Goal: Information Seeking & Learning: Check status

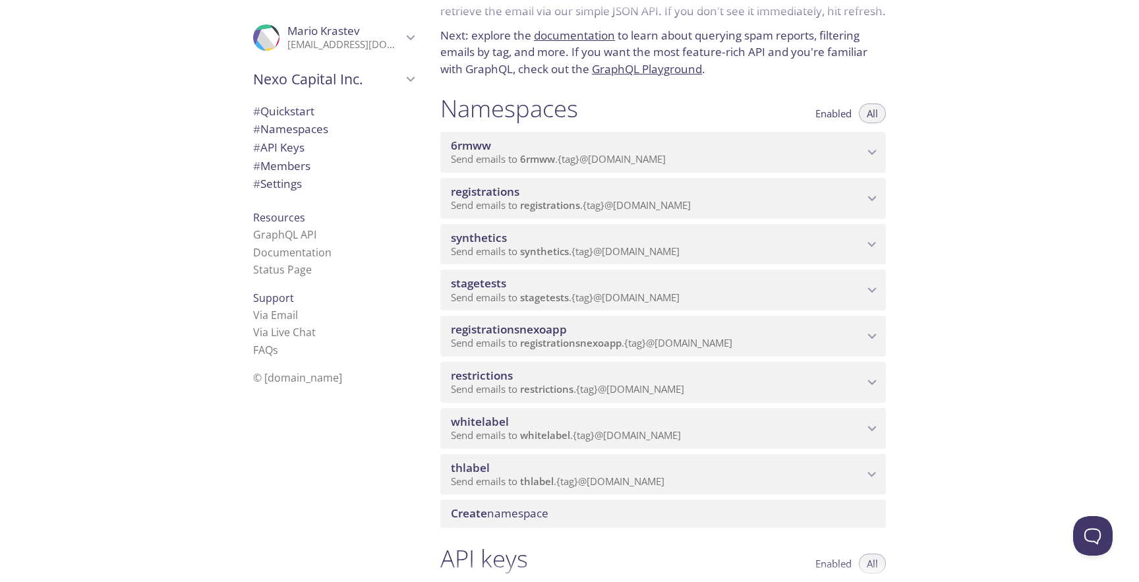
scroll to position [99, 0]
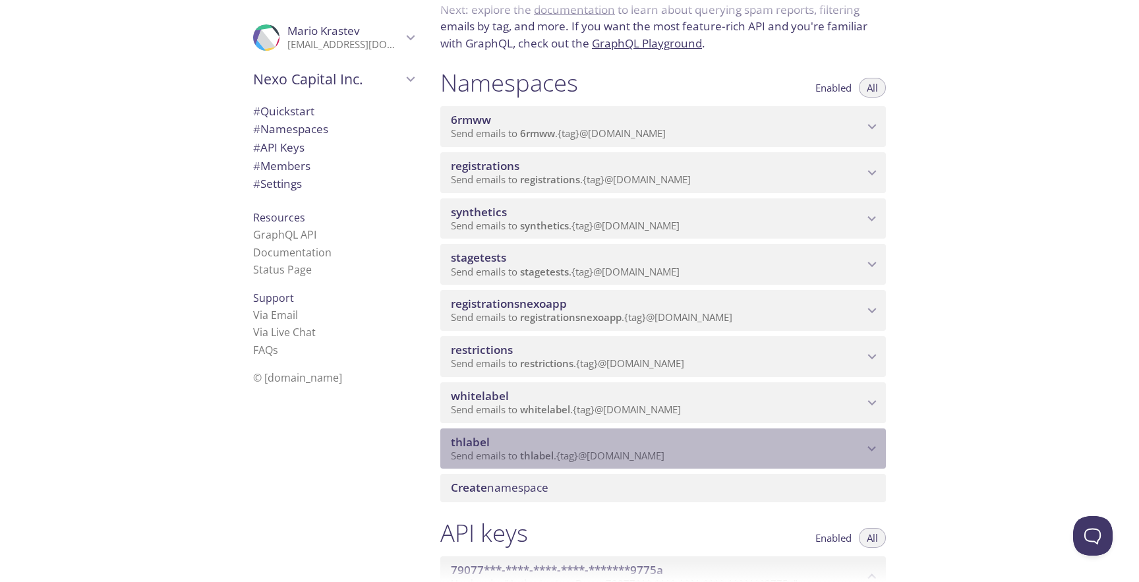
click at [627, 435] on span "thlabel" at bounding box center [657, 442] width 413 height 15
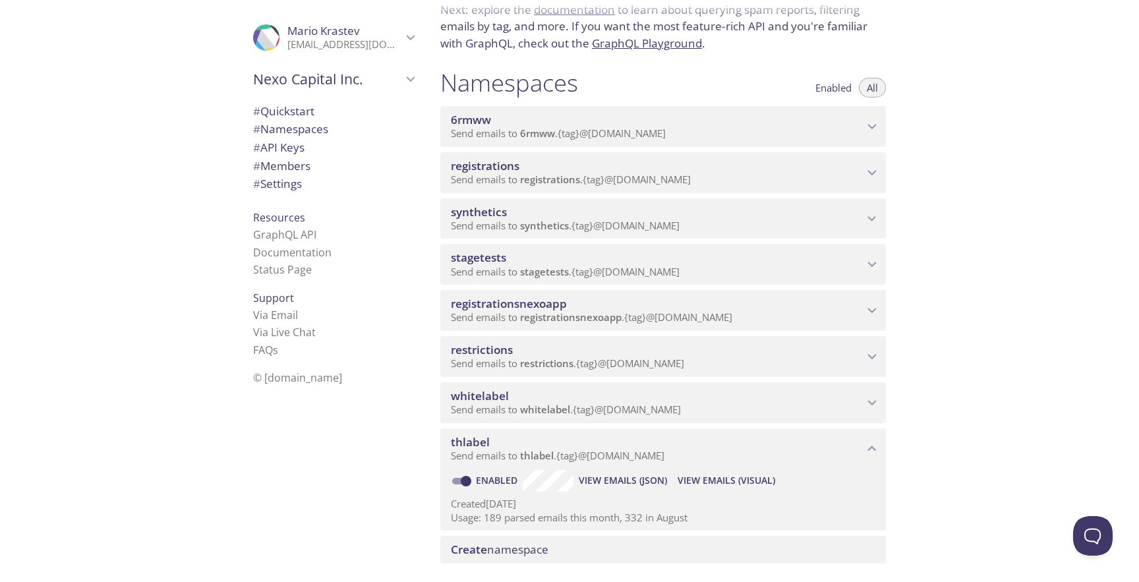
click at [720, 472] on button "View Emails (Visual)" at bounding box center [726, 480] width 108 height 21
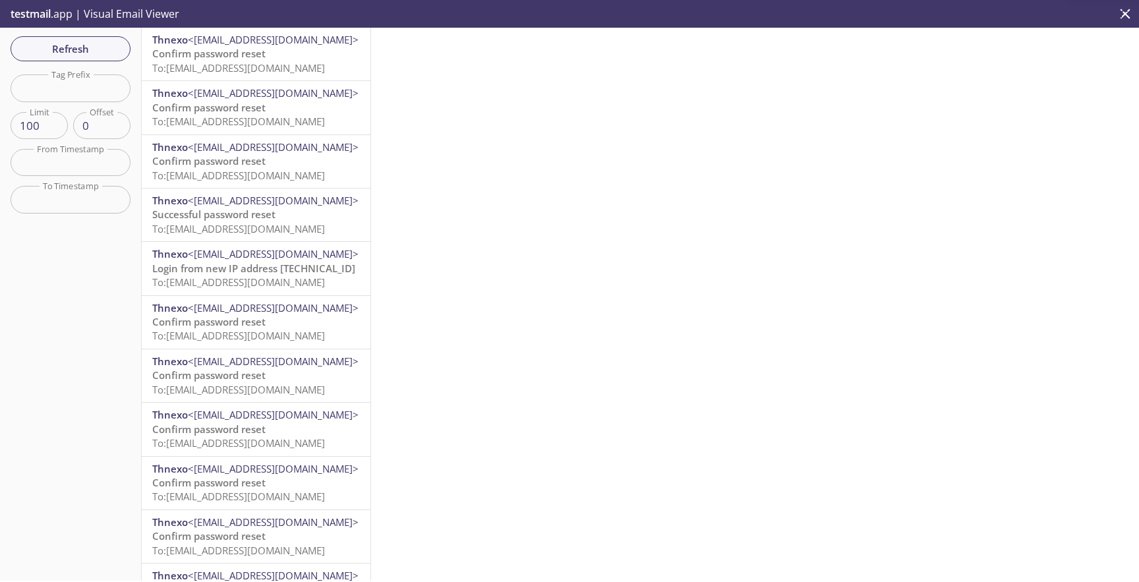
click at [109, 79] on input "text" at bounding box center [71, 87] width 120 height 27
paste input "password-test"
type input "password-test"
click at [102, 59] on button "Refresh" at bounding box center [71, 48] width 120 height 25
click at [85, 38] on button "Refresh" at bounding box center [71, 48] width 120 height 25
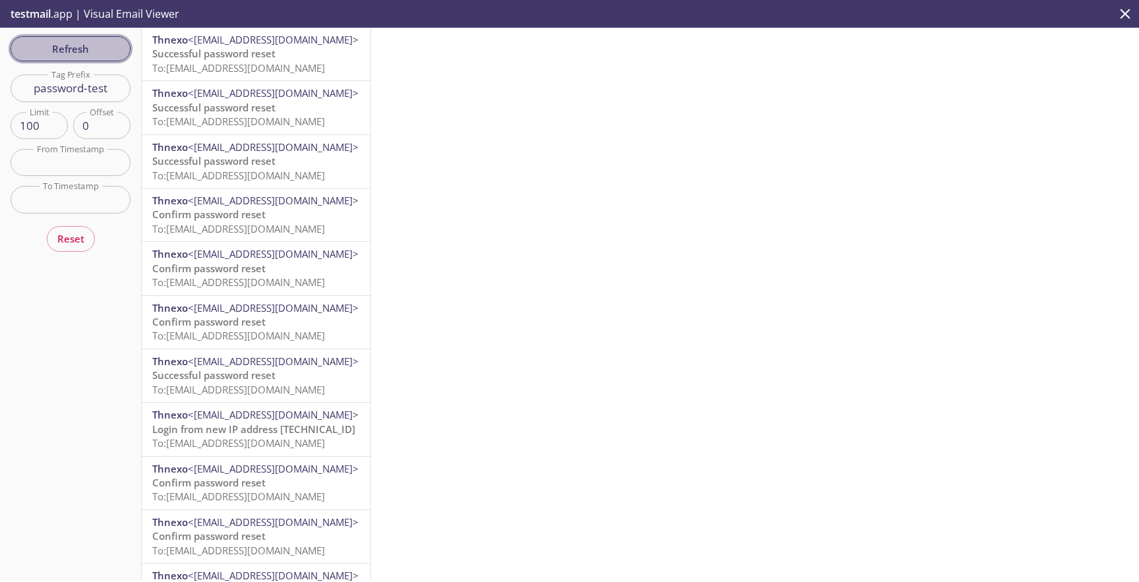
click at [86, 47] on span "Refresh" at bounding box center [70, 48] width 99 height 17
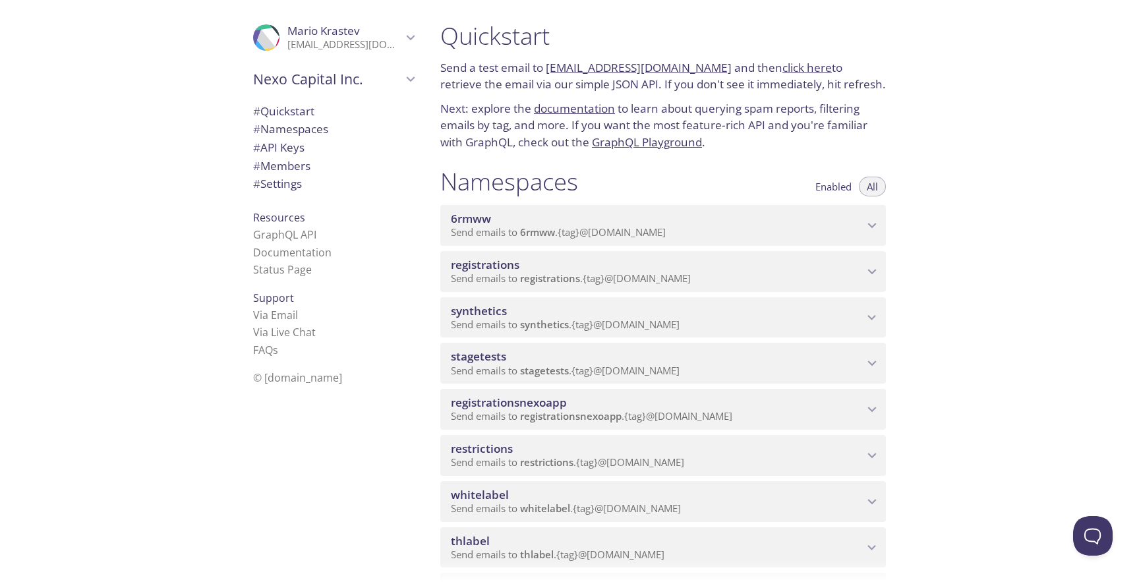
click at [665, 273] on span "Send emails to registrations . {tag} @[DOMAIN_NAME]" at bounding box center [571, 278] width 240 height 13
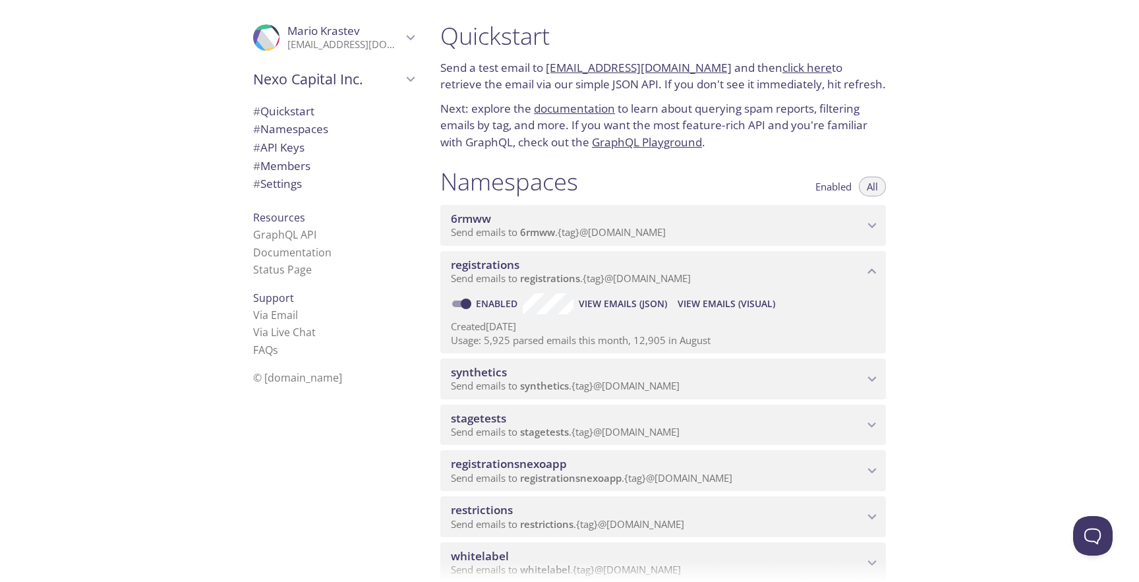
click at [740, 309] on span "View Emails (Visual)" at bounding box center [727, 304] width 98 height 16
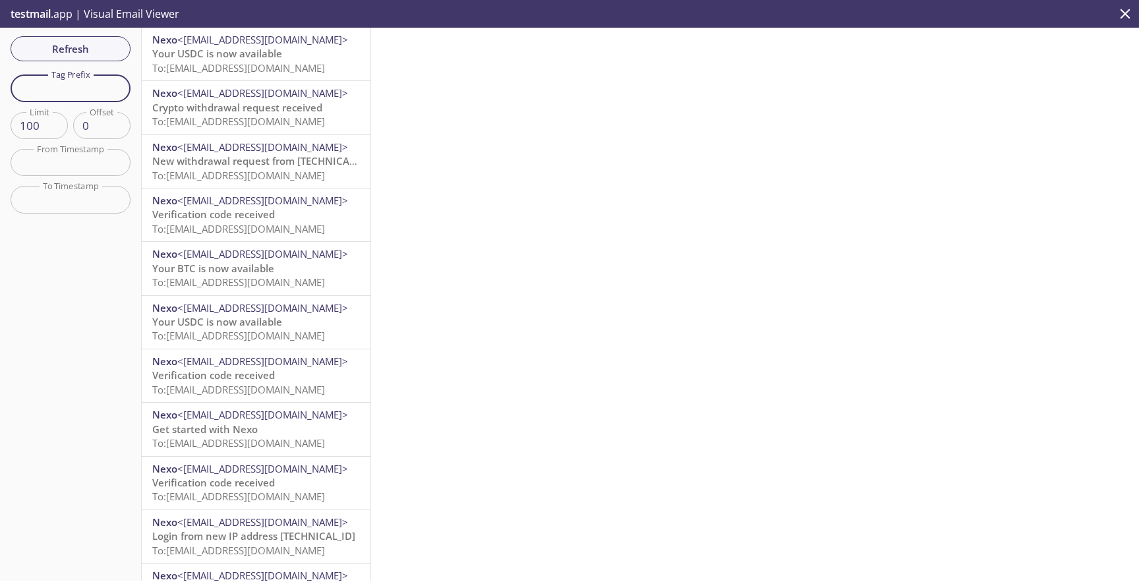
click at [104, 88] on input "text" at bounding box center [71, 87] width 120 height 27
paste input "qanexoholder"
type input "qanexoholder"
click at [92, 56] on span "Refresh" at bounding box center [70, 48] width 99 height 17
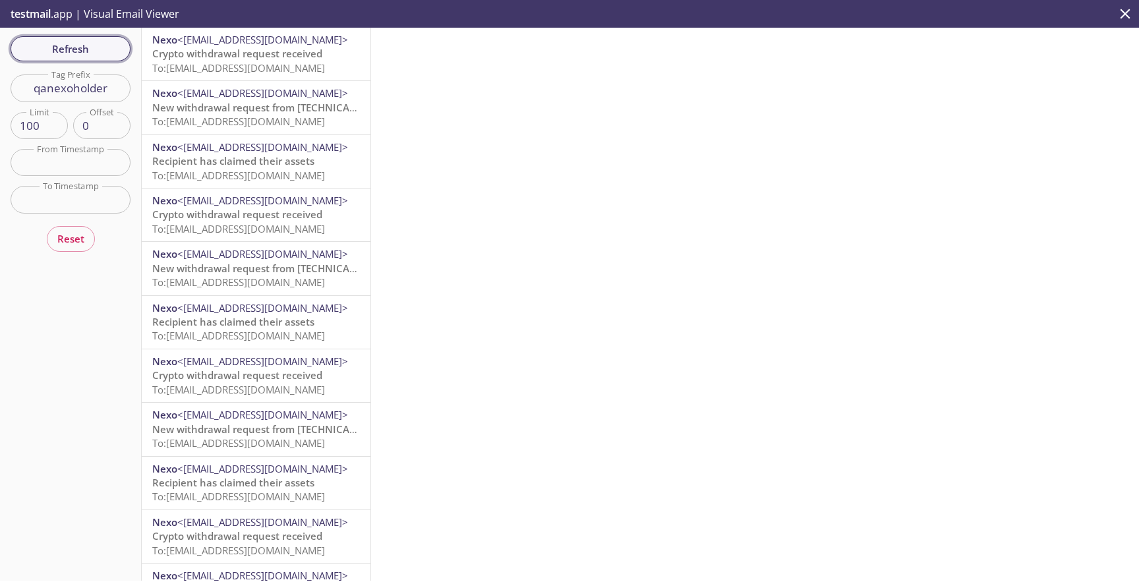
click at [111, 55] on span "Refresh" at bounding box center [70, 48] width 99 height 17
click at [87, 47] on span "Refresh" at bounding box center [70, 48] width 99 height 17
click at [294, 65] on span "To: registrations.qanexoholder@inbox.testmail.app" at bounding box center [238, 67] width 173 height 13
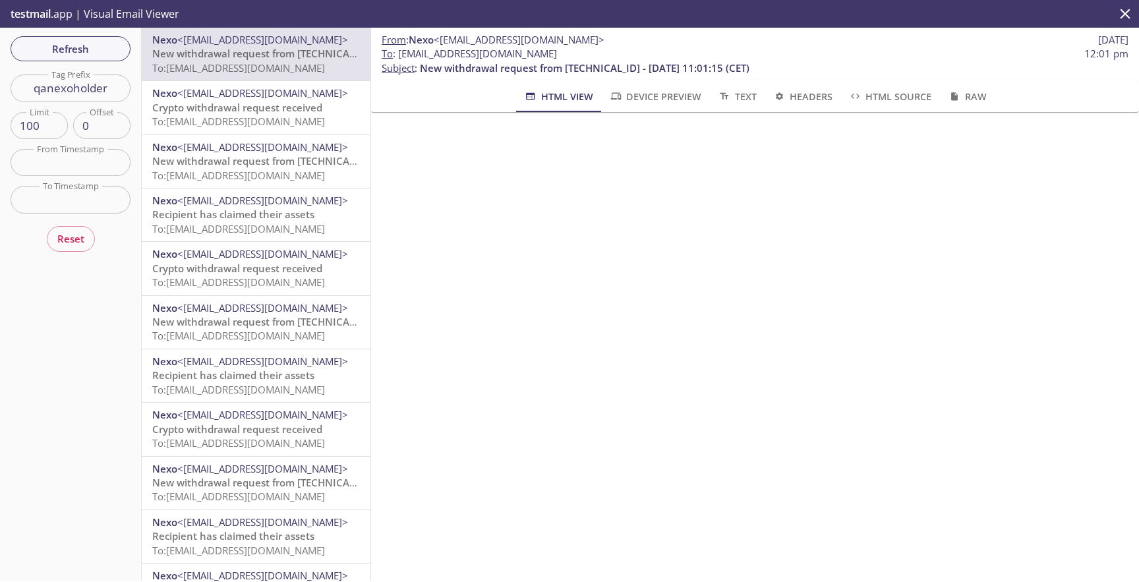
scroll to position [176, 0]
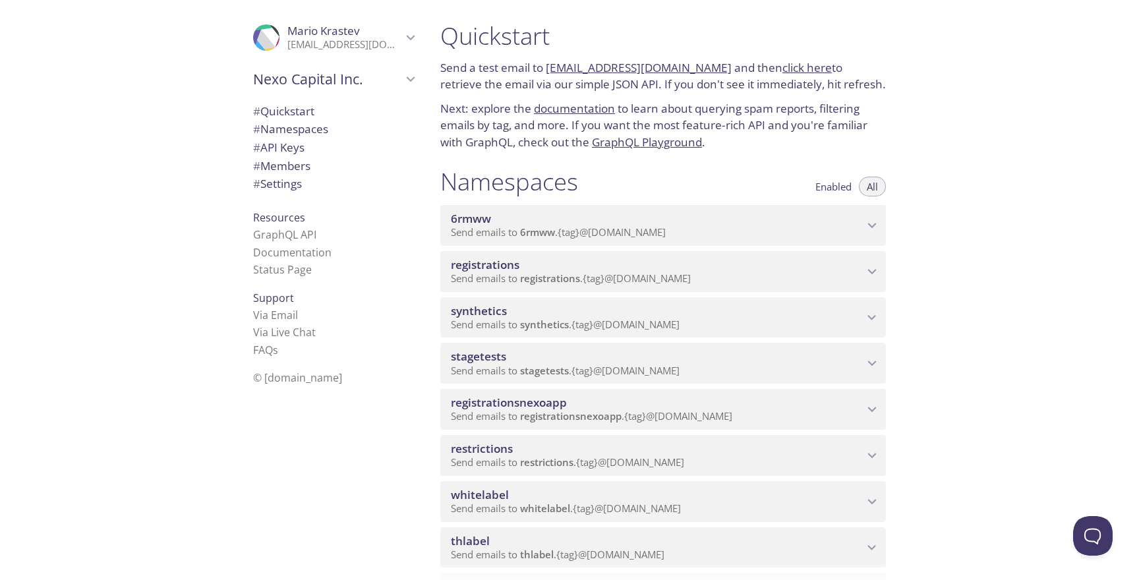
click at [570, 317] on span "synthetics" at bounding box center [657, 311] width 413 height 15
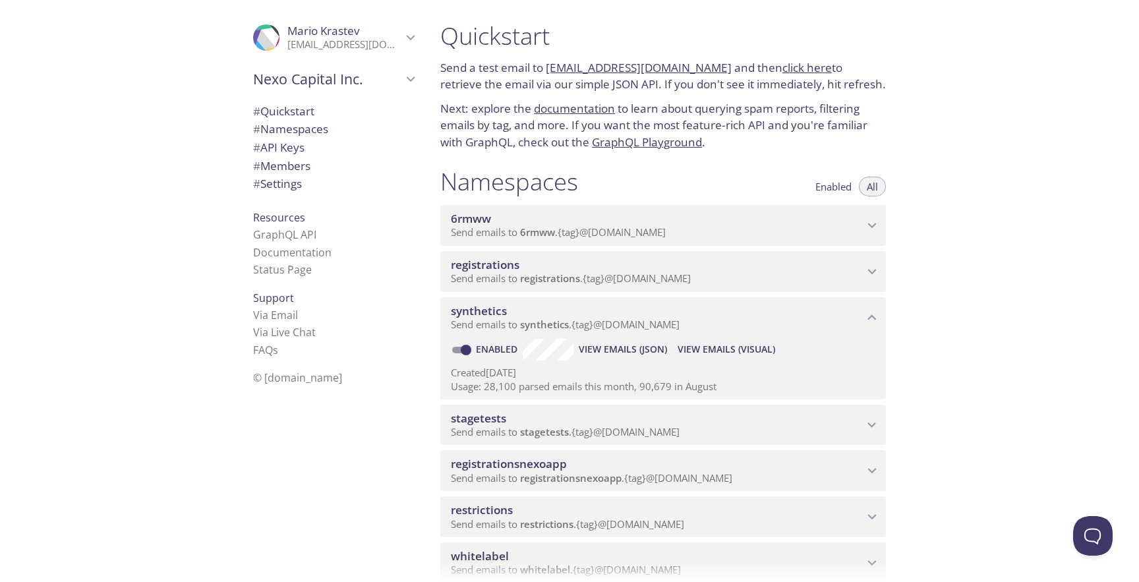
click at [701, 361] on div "Created [DATE] Usage: 28,100 parsed emails this month, 90,679 in August" at bounding box center [663, 378] width 425 height 34
click at [703, 356] on span "View Emails (Visual)" at bounding box center [727, 349] width 98 height 16
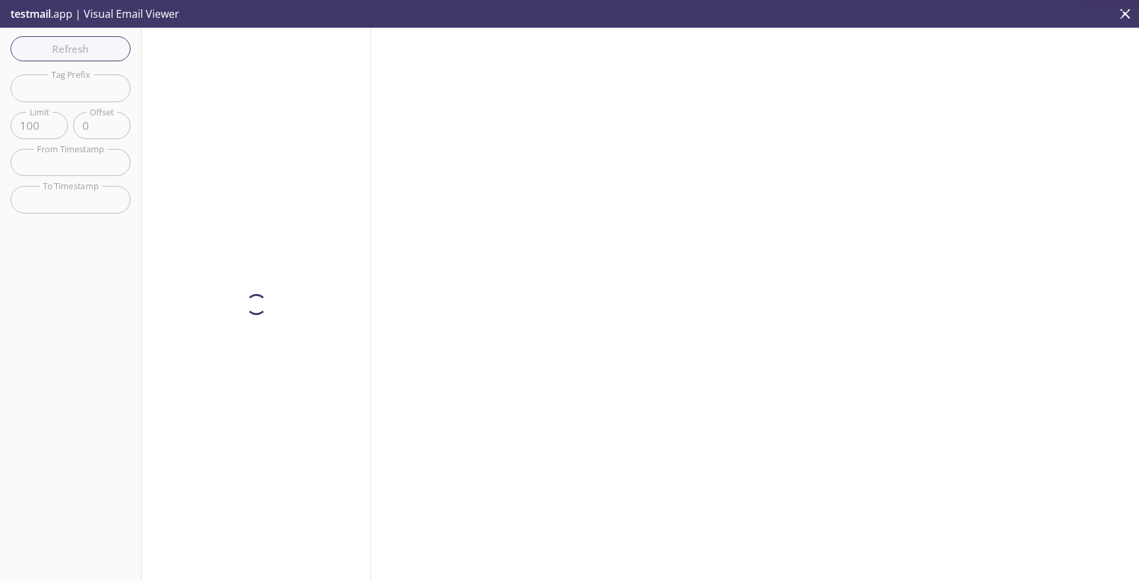
click at [121, 60] on div "Refresh Filters Tag Prefix Tag Prefix Limit 100 Limit Offset 0 Offset From Time…" at bounding box center [71, 304] width 142 height 553
click at [111, 85] on input "text" at bounding box center [71, 87] width 120 height 27
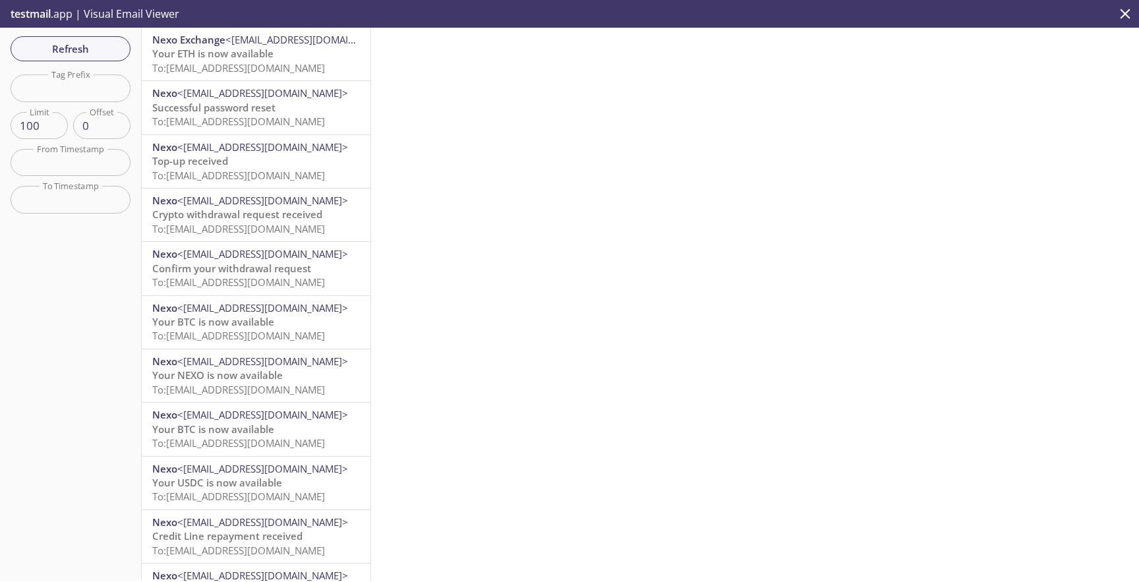
click at [111, 86] on input "text" at bounding box center [71, 87] width 120 height 27
paste input "webnexofriends"
type input "webnexofriends"
click at [102, 53] on span "Refresh" at bounding box center [70, 48] width 99 height 17
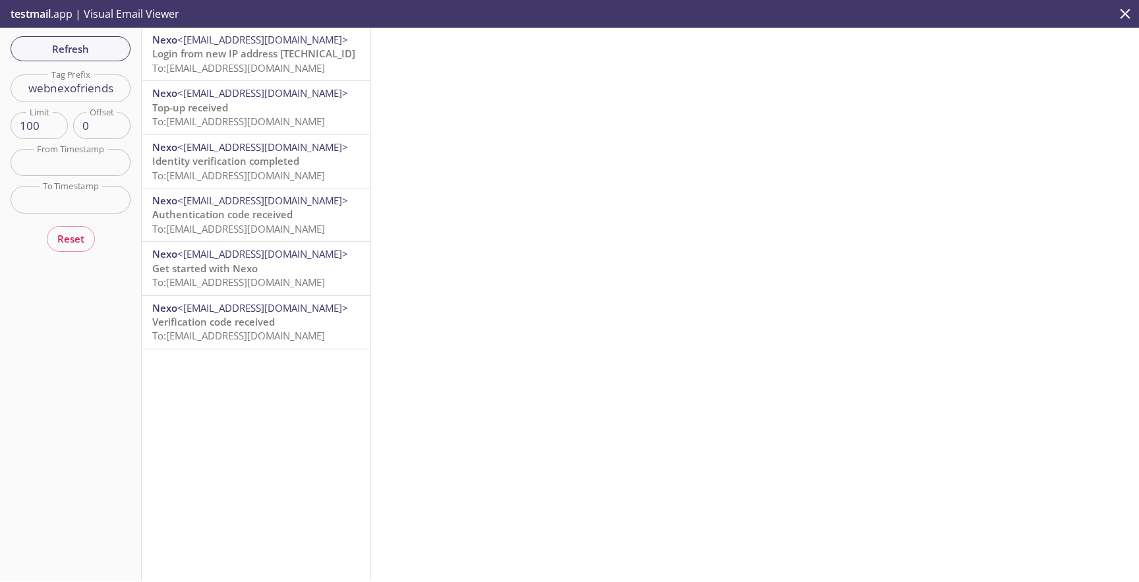
click at [270, 33] on span "<[EMAIL_ADDRESS][DOMAIN_NAME]>" at bounding box center [262, 39] width 171 height 13
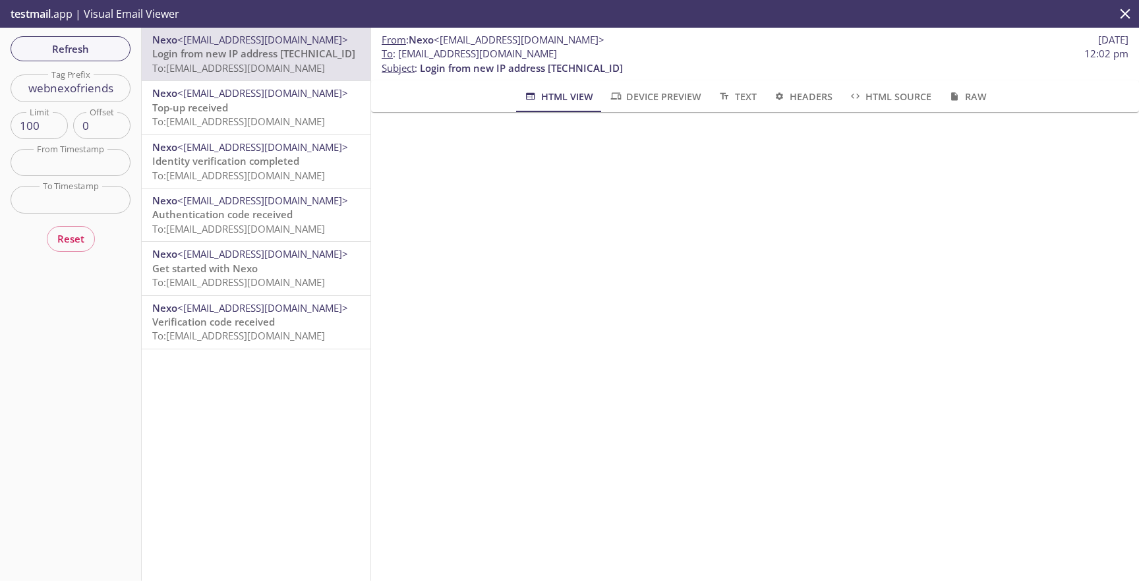
drag, startPoint x: 411, startPoint y: 55, endPoint x: 620, endPoint y: 51, distance: 208.4
click at [620, 51] on span "To : [EMAIL_ADDRESS][DOMAIN_NAME] 12:02 pm" at bounding box center [755, 54] width 747 height 14
copy span "[EMAIL_ADDRESS][DOMAIN_NAME]"
click at [87, 38] on button "Refresh" at bounding box center [71, 48] width 120 height 25
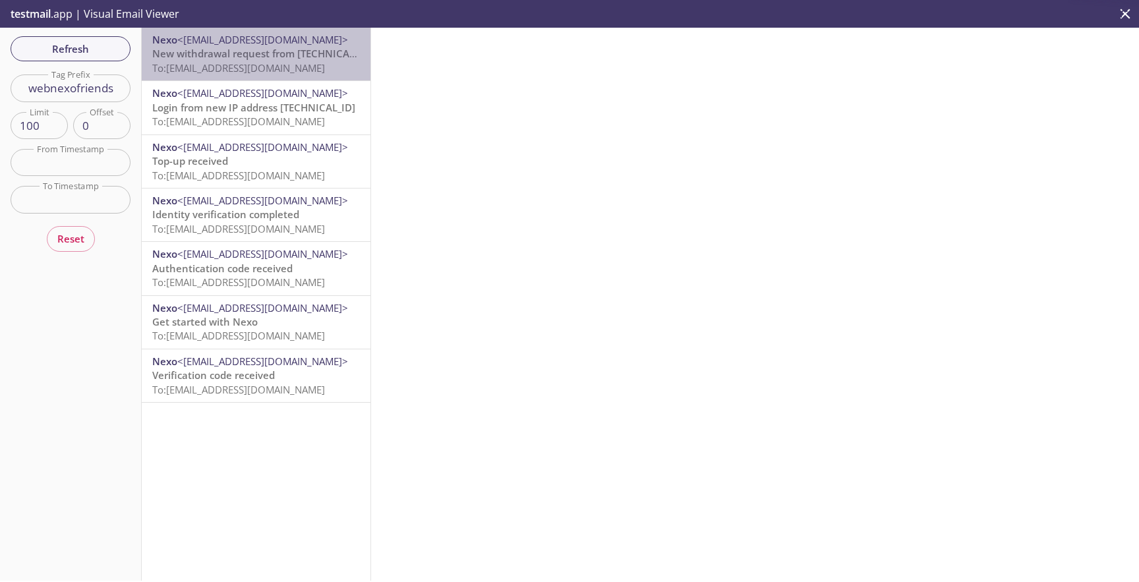
click at [218, 68] on span "To: [EMAIL_ADDRESS][DOMAIN_NAME]" at bounding box center [238, 67] width 173 height 13
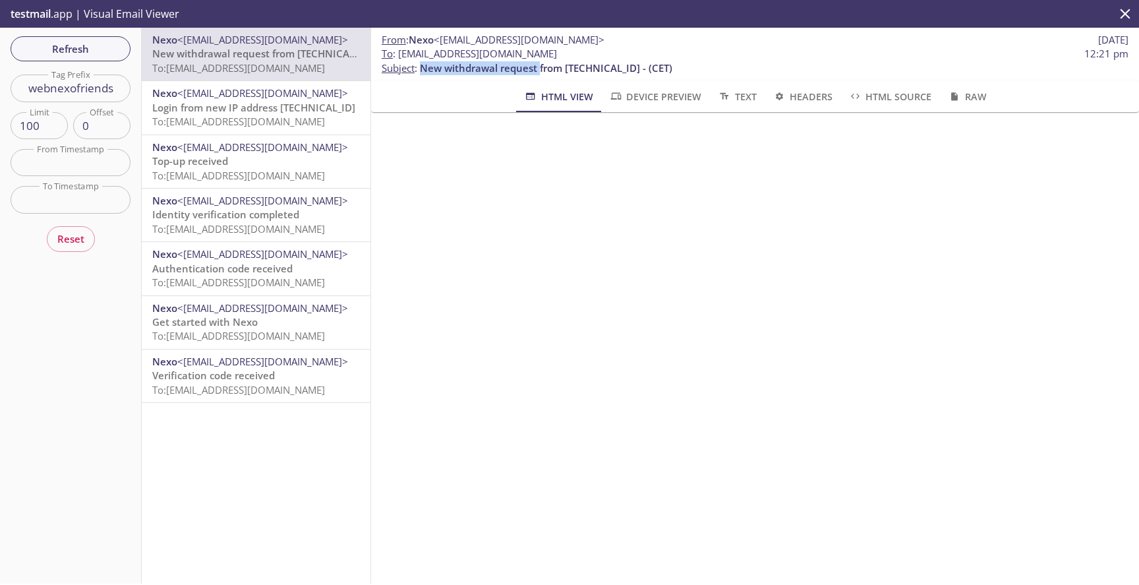
drag, startPoint x: 539, startPoint y: 69, endPoint x: 419, endPoint y: 62, distance: 119.5
click at [419, 62] on p "To : [EMAIL_ADDRESS][DOMAIN_NAME] 12:21 pm Subject : New withdrawal request fro…" at bounding box center [755, 61] width 747 height 28
click at [440, 68] on span "New withdrawal request from [TECHNICAL_ID] - (CET)" at bounding box center [546, 67] width 252 height 13
drag, startPoint x: 539, startPoint y: 67, endPoint x: 423, endPoint y: 66, distance: 116.0
click at [423, 66] on span "New withdrawal request from [TECHNICAL_ID] - (CET)" at bounding box center [546, 67] width 252 height 13
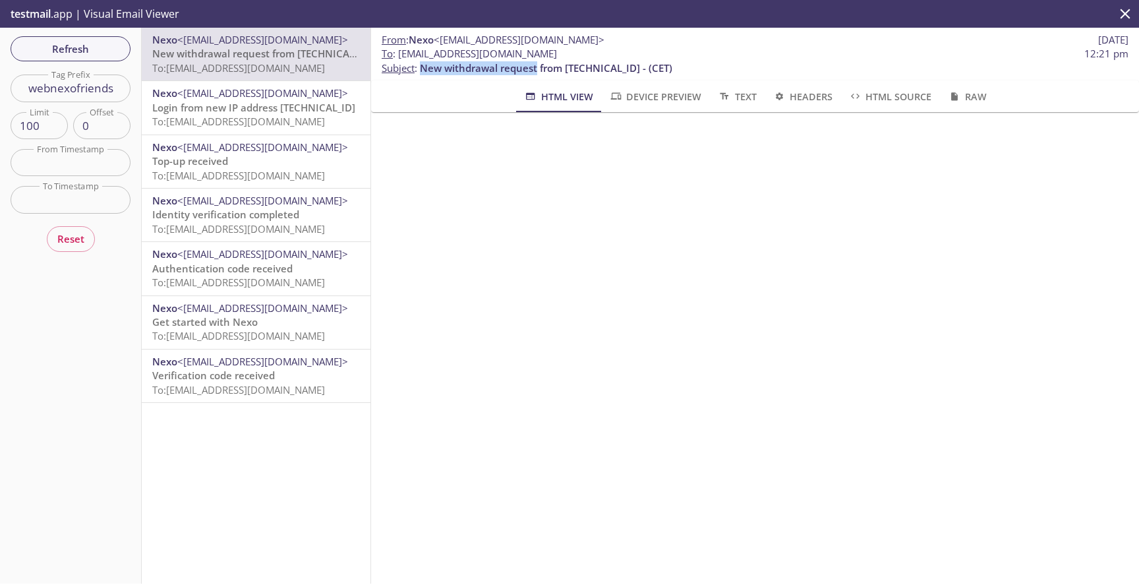
copy span "New withdrawal request"
